Goal: Use online tool/utility: Utilize a website feature to perform a specific function

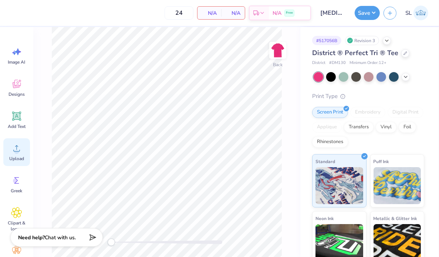
click at [11, 153] on icon at bounding box center [16, 148] width 11 height 11
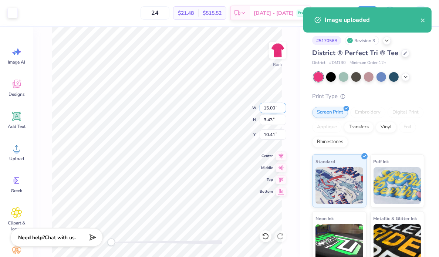
click at [268, 110] on input "15.00" at bounding box center [273, 108] width 27 height 10
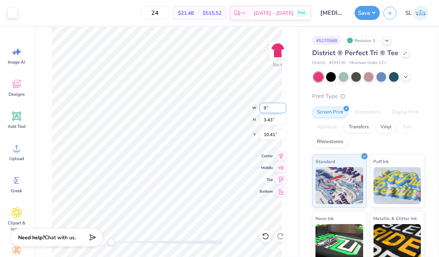
type input "9.00"
type input "2.06"
click at [268, 134] on input "11.10" at bounding box center [273, 134] width 27 height 10
type input "3"
click at [282, 156] on icon at bounding box center [281, 154] width 10 height 9
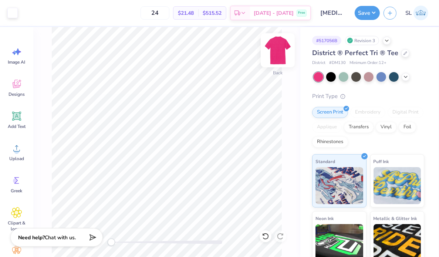
click at [277, 48] on img at bounding box center [278, 50] width 30 height 30
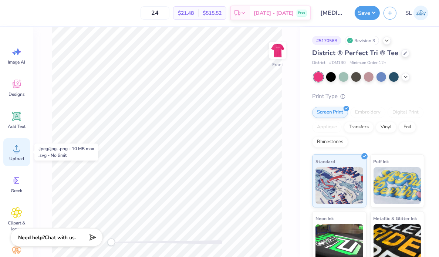
click at [17, 156] on span "Upload" at bounding box center [16, 159] width 15 height 6
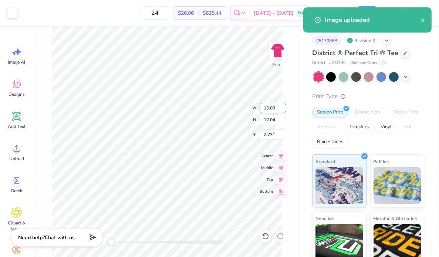
click at [269, 111] on input "15.00" at bounding box center [273, 108] width 27 height 10
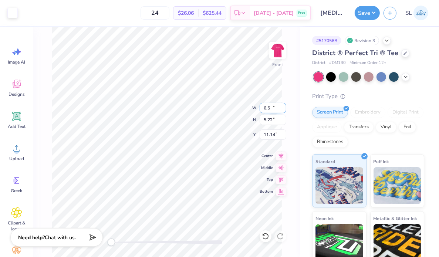
type input "6.50"
type input "5.22"
click at [271, 134] on input "11.14" at bounding box center [273, 134] width 27 height 10
type input "1.5"
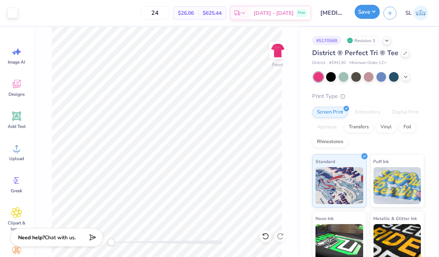
click at [370, 16] on button "Save" at bounding box center [367, 12] width 25 height 14
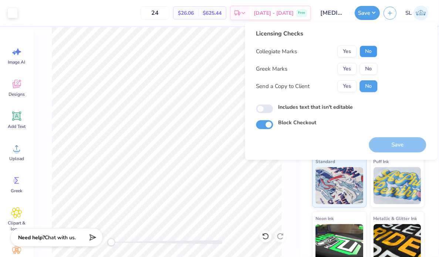
click at [371, 51] on button "No" at bounding box center [368, 51] width 18 height 12
click at [371, 69] on button "No" at bounding box center [368, 69] width 18 height 12
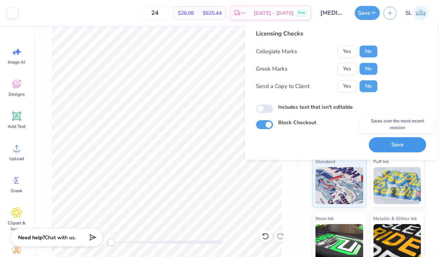
click at [392, 141] on button "Save" at bounding box center [397, 144] width 57 height 15
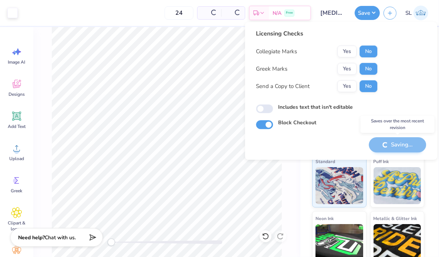
click at [392, 141] on div "Saving..." at bounding box center [397, 144] width 57 height 15
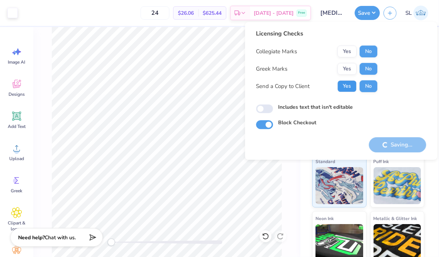
click at [349, 85] on button "Yes" at bounding box center [346, 86] width 19 height 12
click at [393, 150] on div "Saving..." at bounding box center [397, 144] width 57 height 15
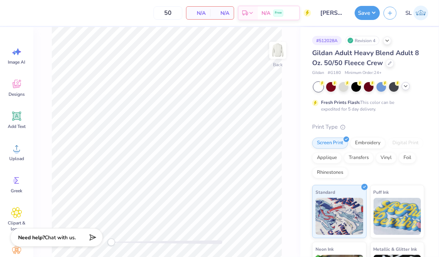
click at [406, 87] on polyline at bounding box center [405, 85] width 3 height 1
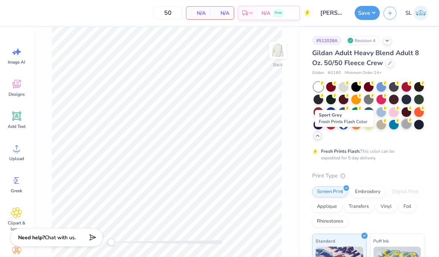
click at [401, 129] on div at bounding box center [406, 124] width 10 height 10
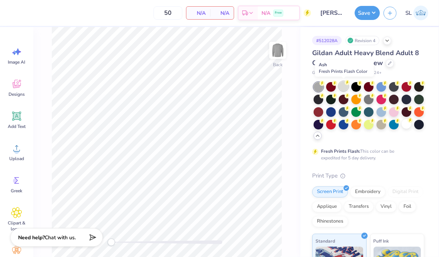
click at [344, 87] on div at bounding box center [344, 86] width 10 height 10
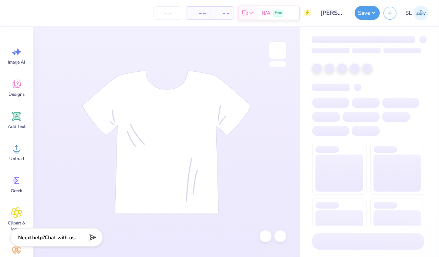
type input "50"
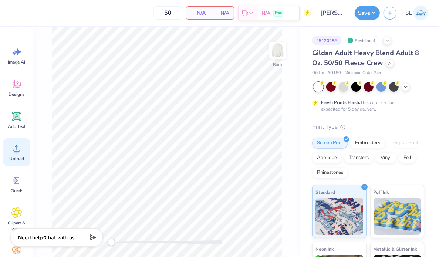
click at [19, 151] on icon at bounding box center [16, 148] width 7 height 6
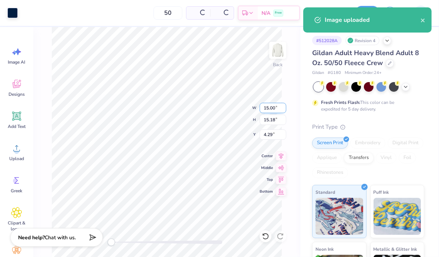
click at [268, 108] on input "15.00" at bounding box center [273, 108] width 27 height 10
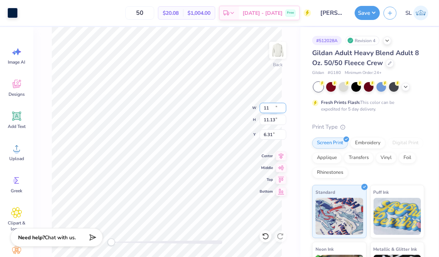
type input "11.00"
type input "11.13"
click at [265, 132] on input "6.31" at bounding box center [273, 134] width 27 height 10
click at [280, 156] on icon at bounding box center [281, 155] width 5 height 6
click at [345, 88] on div at bounding box center [344, 86] width 10 height 10
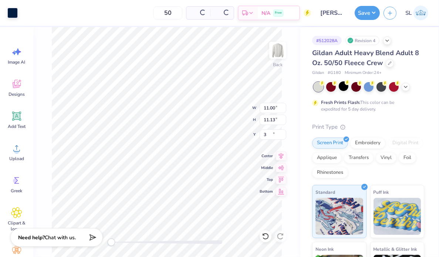
type input "3.00"
click at [235, 106] on div "Back W 11.00 11.00 " H 11.13 11.13 " Y 3.00 3.00 " Center Middle Top Bottom" at bounding box center [166, 142] width 267 height 230
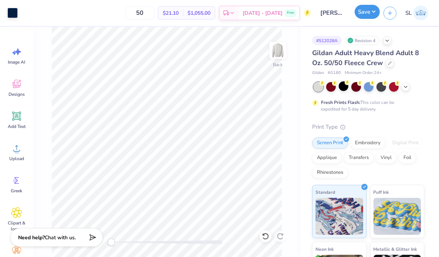
click at [369, 11] on button "Save" at bounding box center [367, 12] width 25 height 14
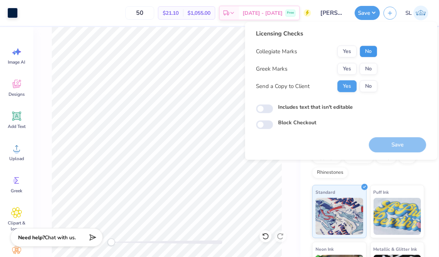
click at [367, 54] on button "No" at bounding box center [368, 51] width 18 height 12
click at [369, 70] on button "No" at bounding box center [368, 69] width 18 height 12
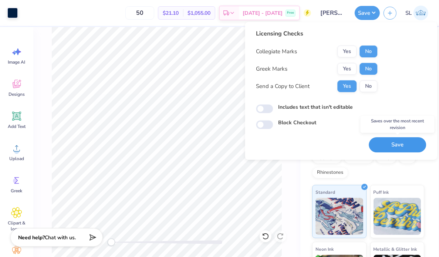
click at [401, 143] on button "Save" at bounding box center [397, 144] width 57 height 15
